Goal: Information Seeking & Learning: Learn about a topic

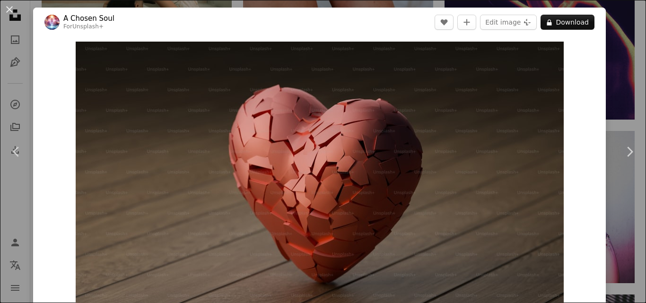
scroll to position [22395, 0]
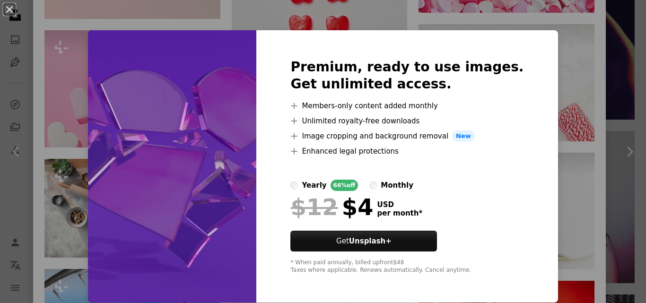
click at [158, 158] on img at bounding box center [172, 166] width 168 height 272
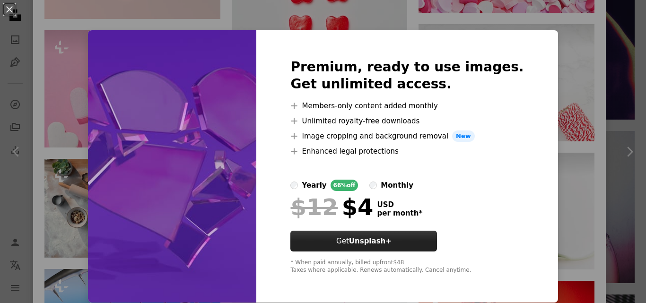
click at [383, 239] on strong "Unsplash+" at bounding box center [370, 241] width 43 height 9
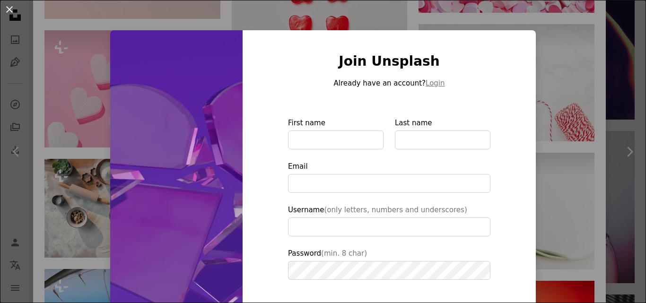
click at [572, 155] on div "An X shape Join Unsplash Already have an account? Login First name Last name Em…" at bounding box center [323, 151] width 646 height 303
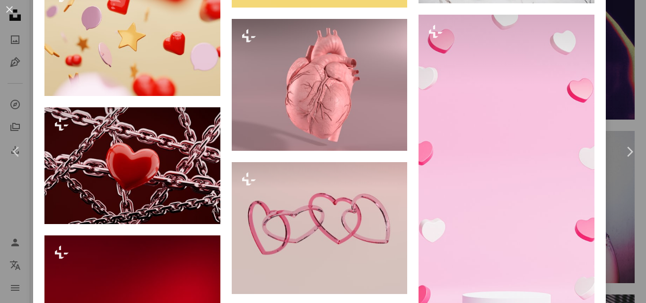
scroll to position [18450, 0]
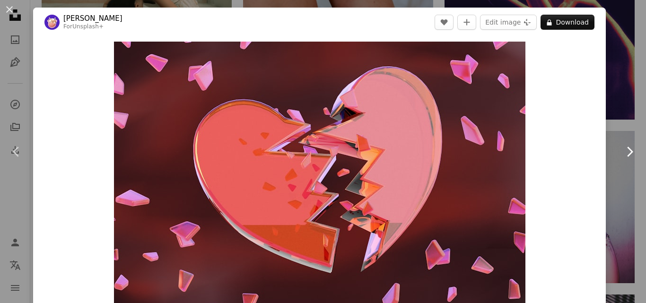
click at [616, 166] on link "Chevron right" at bounding box center [629, 151] width 33 height 91
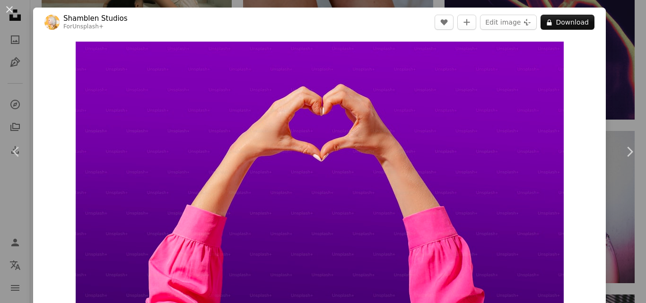
click at [622, 26] on div "An X shape Chevron left Chevron right [PERSON_NAME] Studios For Unsplash+ A hea…" at bounding box center [323, 151] width 646 height 303
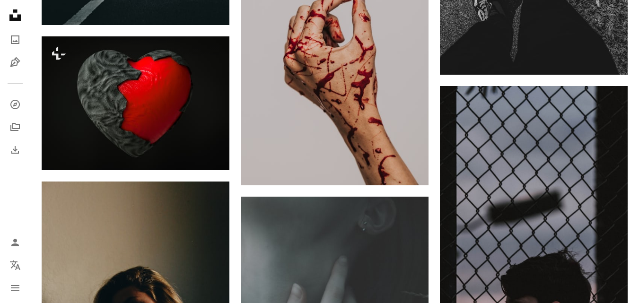
scroll to position [7051, 0]
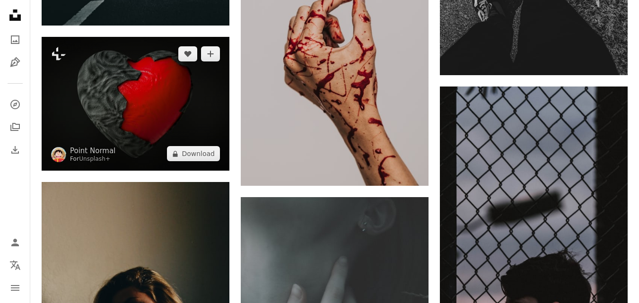
click at [170, 99] on img at bounding box center [136, 104] width 188 height 134
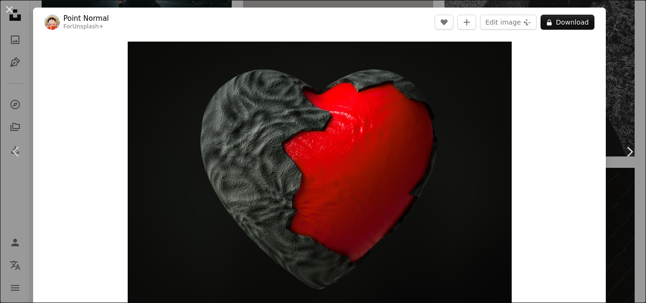
click at [619, 61] on div "An X shape Chevron left Chevron right Point Normal For Unsplash+ A heart A plus…" at bounding box center [323, 151] width 646 height 303
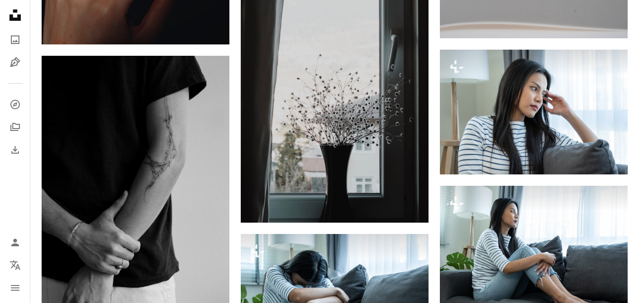
scroll to position [2797, 0]
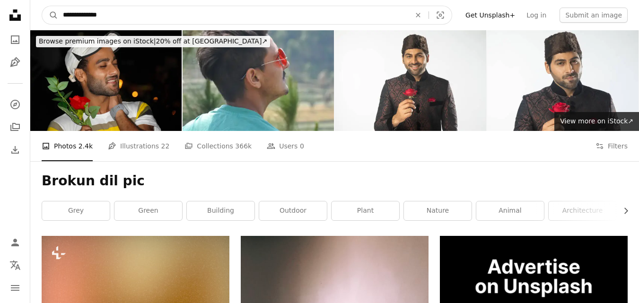
click at [109, 13] on input "**********" at bounding box center [232, 15] width 349 height 18
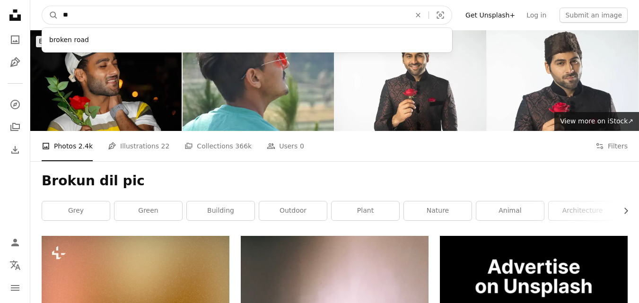
type input "*"
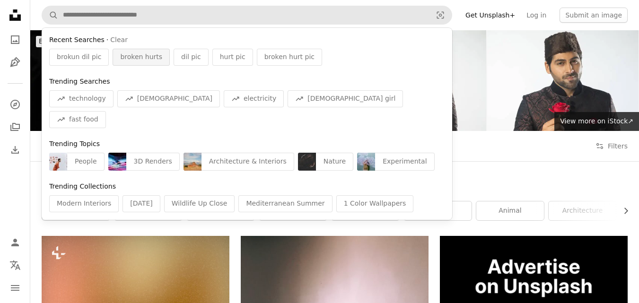
click at [128, 58] on span "broken hurts" at bounding box center [141, 56] width 42 height 9
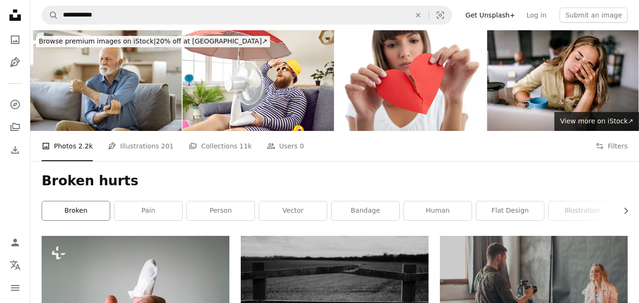
click at [76, 209] on link "broken" at bounding box center [76, 210] width 68 height 19
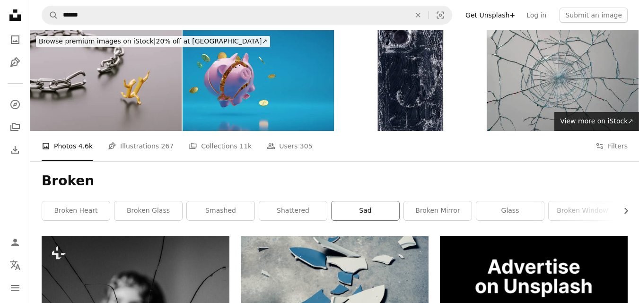
click at [375, 215] on link "sad" at bounding box center [365, 210] width 68 height 19
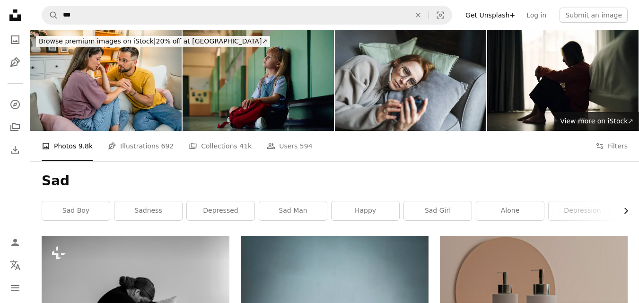
click at [627, 208] on icon "Chevron right" at bounding box center [625, 210] width 9 height 9
click at [627, 208] on div "sad face" at bounding box center [593, 211] width 69 height 20
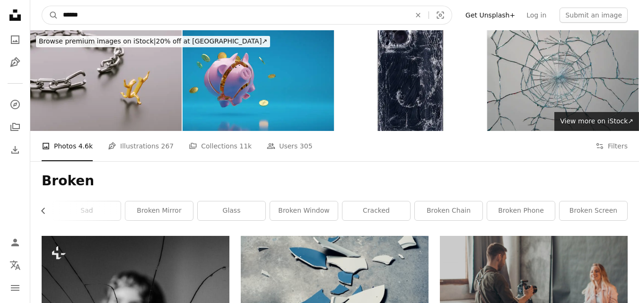
click at [108, 15] on input "******" at bounding box center [232, 15] width 349 height 18
type input "**********"
click at [42, 6] on button "A magnifying glass" at bounding box center [50, 15] width 16 height 18
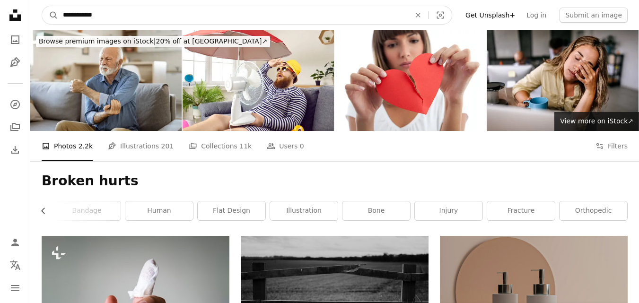
click at [135, 15] on input "**********" at bounding box center [232, 15] width 349 height 18
drag, startPoint x: 135, startPoint y: 15, endPoint x: 281, endPoint y: 13, distance: 146.5
click at [281, 13] on input "**********" at bounding box center [232, 15] width 349 height 18
click at [42, 6] on button "A magnifying glass" at bounding box center [50, 15] width 16 height 18
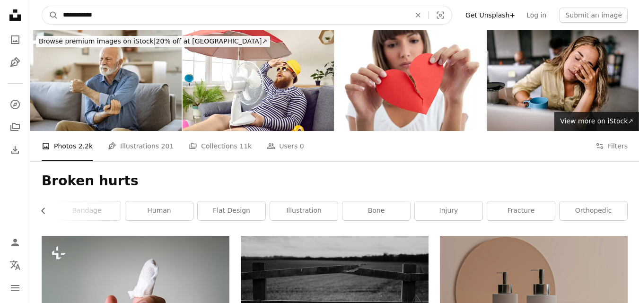
click at [42, 6] on button "A magnifying glass" at bounding box center [50, 15] width 16 height 18
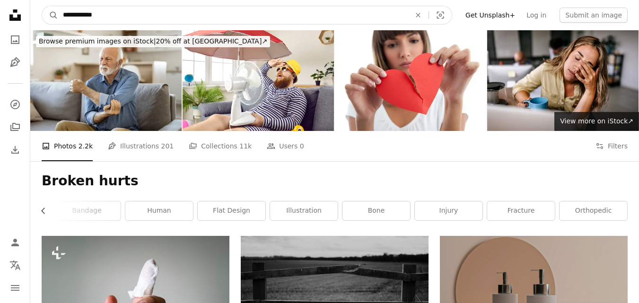
click at [42, 6] on button "A magnifying glass" at bounding box center [50, 15] width 16 height 18
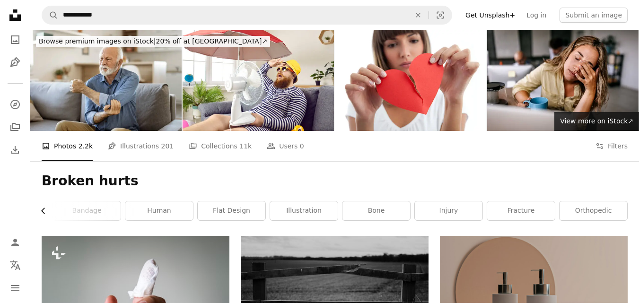
click at [44, 210] on icon "Chevron left" at bounding box center [43, 210] width 9 height 9
click at [44, 210] on link "broken" at bounding box center [76, 210] width 68 height 19
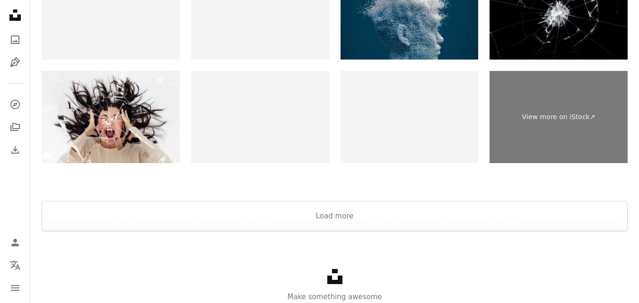
scroll to position [2164, 0]
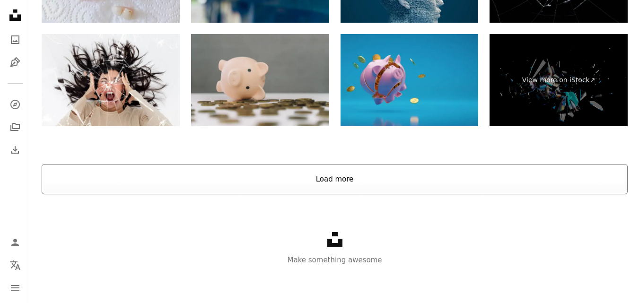
click at [328, 177] on button "Load more" at bounding box center [335, 179] width 586 height 30
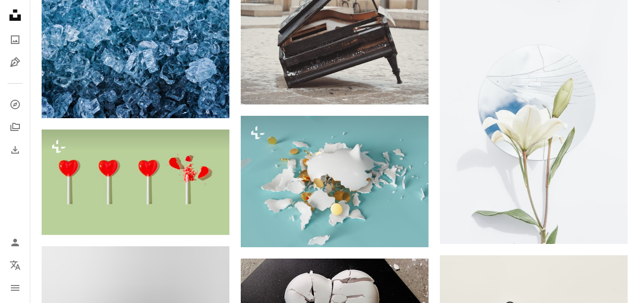
scroll to position [5176, 0]
